Goal: Navigation & Orientation: Find specific page/section

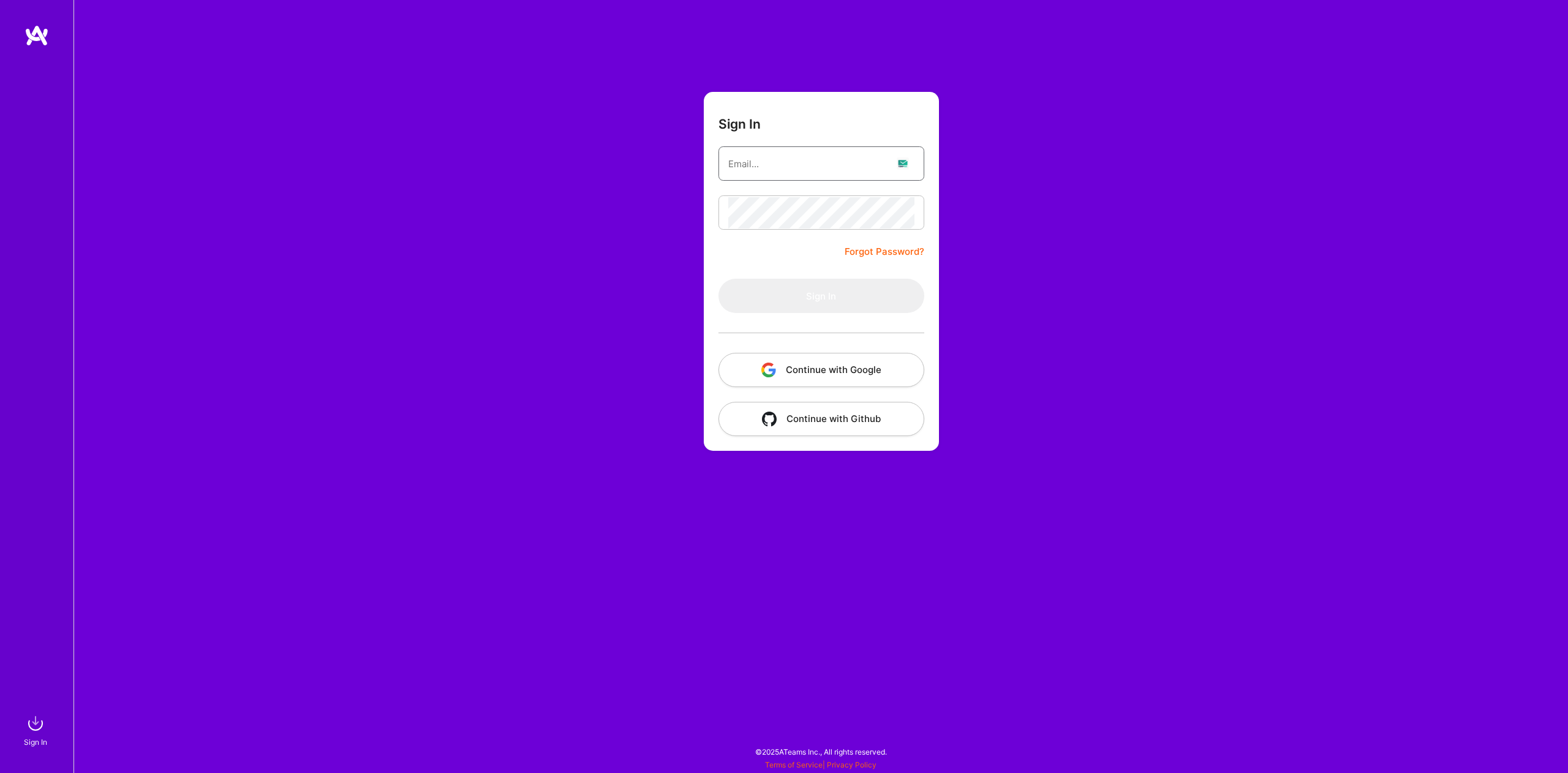
type input "[EMAIL_ADDRESS][DOMAIN_NAME]"
click at [819, 295] on button "Sign In" at bounding box center [821, 295] width 206 height 34
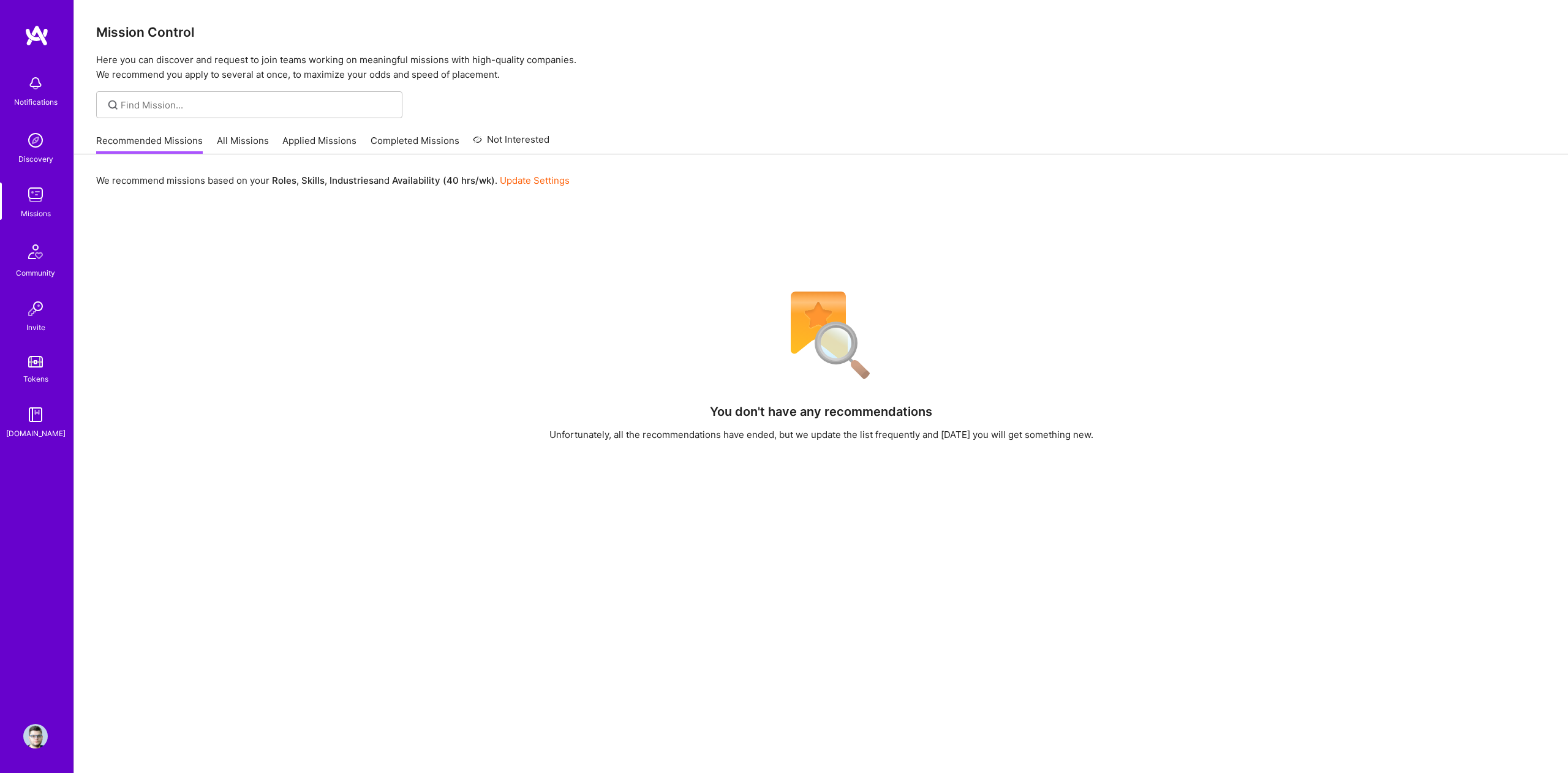
click at [249, 147] on link "All Missions" at bounding box center [243, 144] width 52 height 20
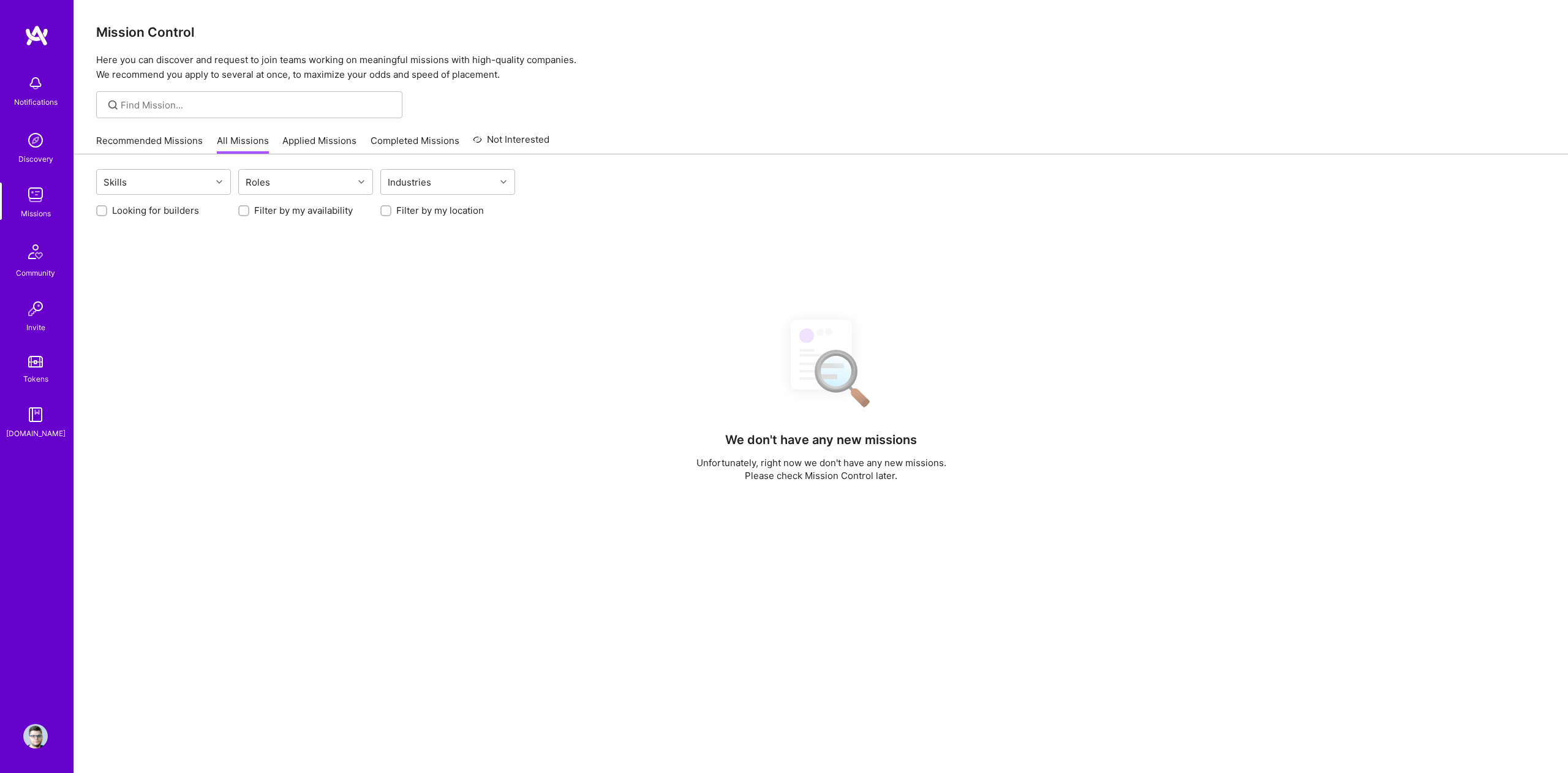
click at [312, 143] on link "Applied Missions" at bounding box center [319, 144] width 74 height 20
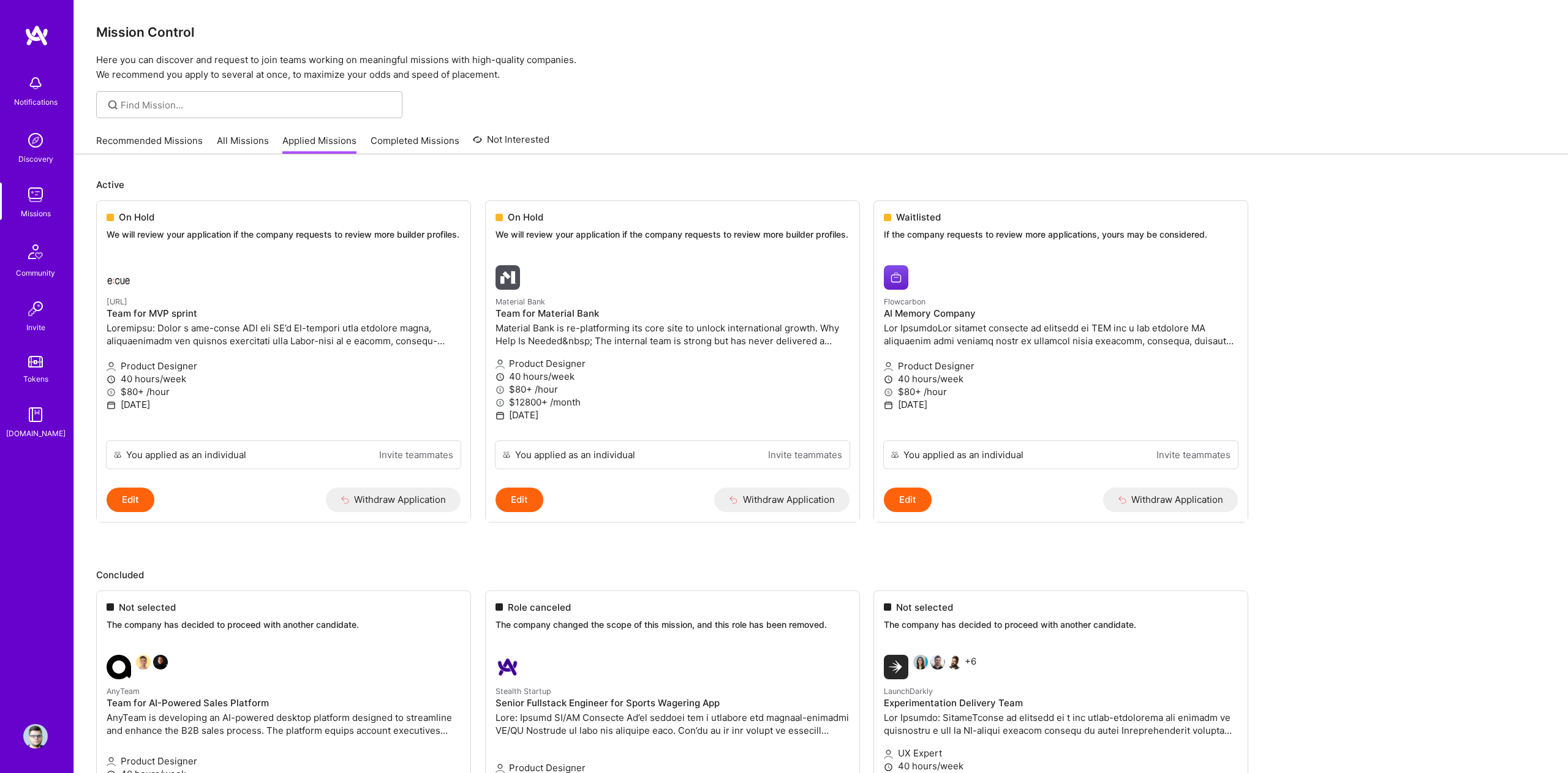
click at [162, 143] on link "Recommended Missions" at bounding box center [149, 144] width 107 height 20
